Goal: Check status: Check status

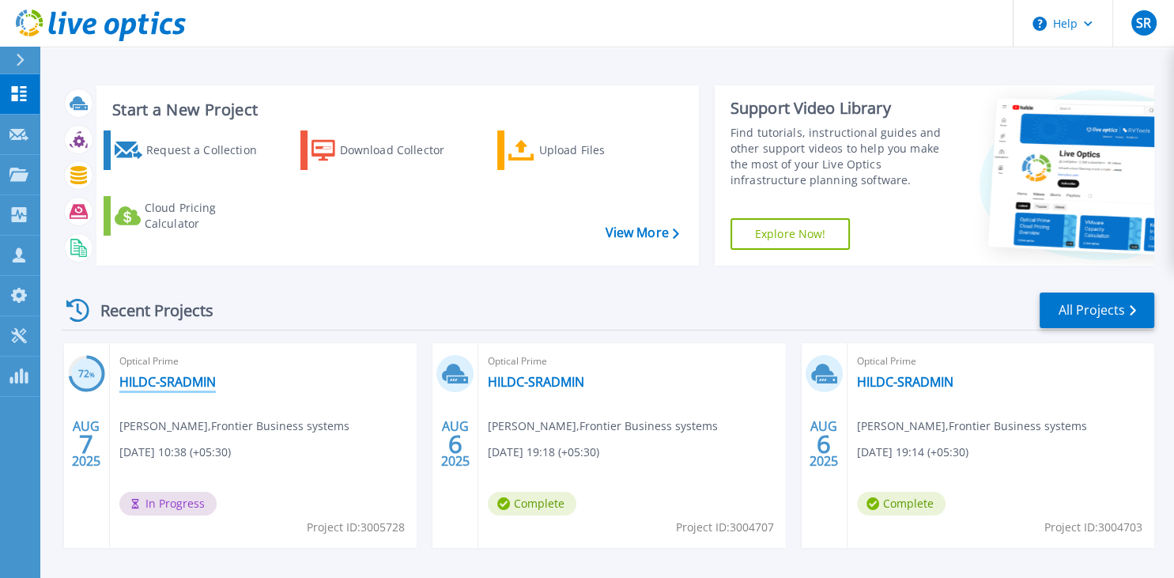
click at [153, 380] on link "HILDC-SRADMIN" at bounding box center [167, 382] width 96 height 16
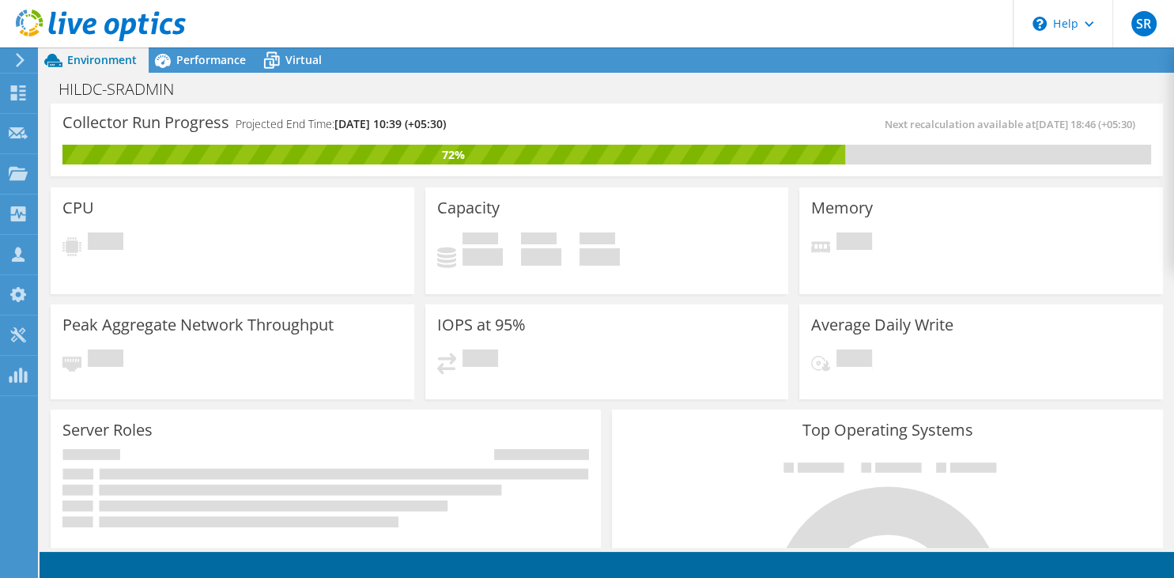
click at [704, 96] on div "HILDC-SRADMIN Print" at bounding box center [607, 88] width 1135 height 29
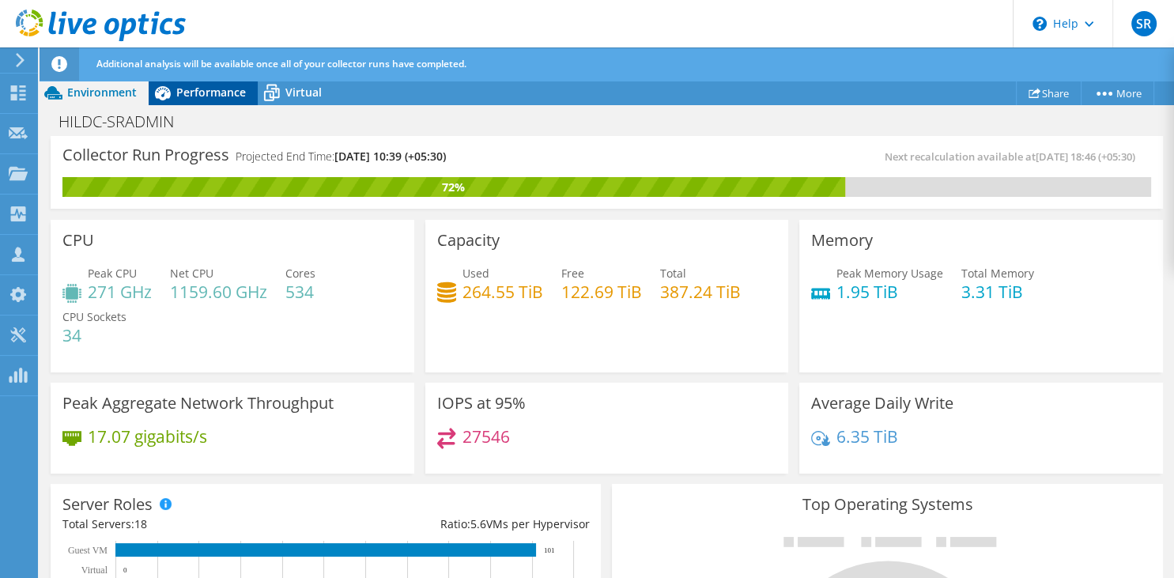
click at [234, 99] on span "Performance" at bounding box center [211, 92] width 70 height 15
